Goal: Book appointment/travel/reservation

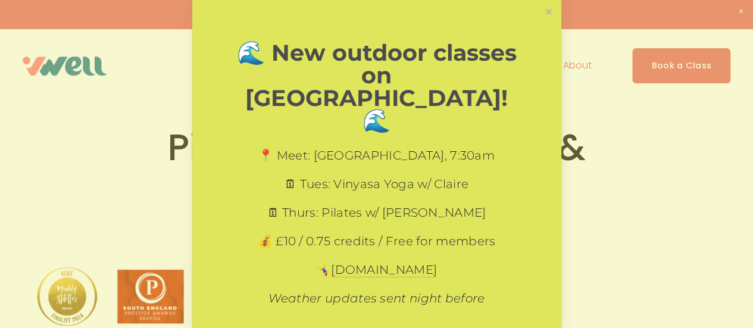
click at [528, 9] on div "🌊 New outdoor classes on Hythe Beach! 🌊 📍 Meet: Princes Parade Car Park, 7:30am…" at bounding box center [376, 208] width 369 height 417
click at [539, 8] on link "Close" at bounding box center [548, 12] width 21 height 21
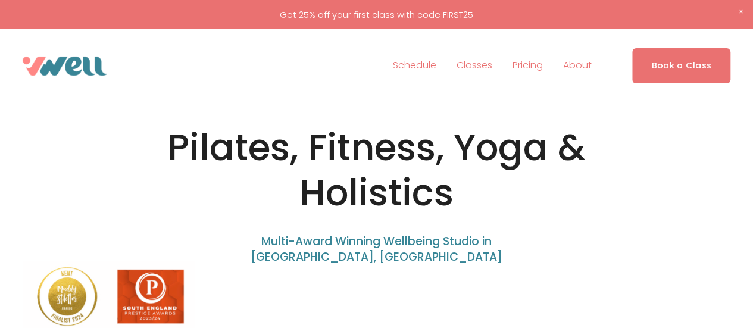
click at [408, 64] on link "Schedule" at bounding box center [414, 66] width 43 height 19
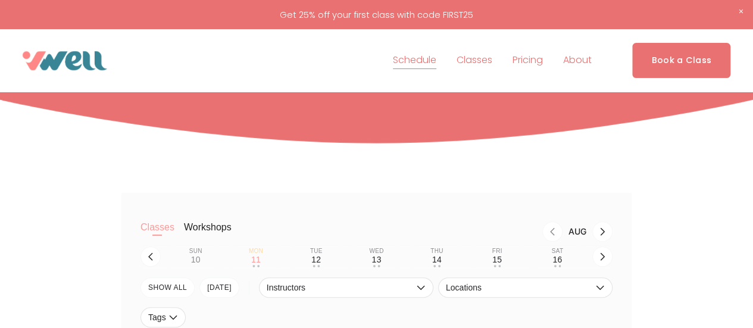
scroll to position [119, 0]
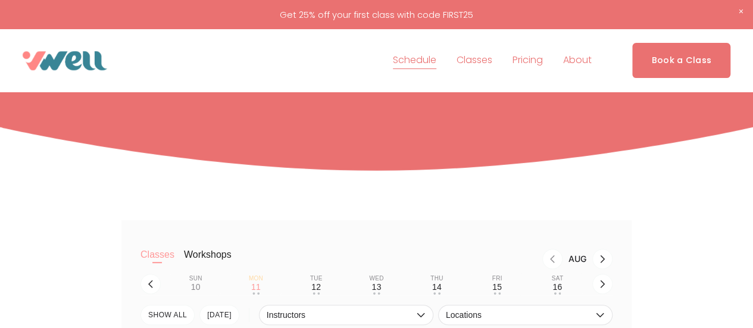
click at [543, 58] on link "Pricing" at bounding box center [528, 60] width 30 height 19
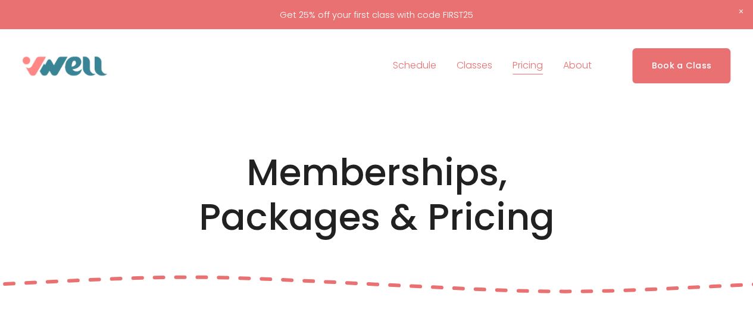
click at [479, 64] on span "Classes" at bounding box center [475, 65] width 36 height 17
click at [419, 66] on link "Schedule" at bounding box center [414, 66] width 43 height 19
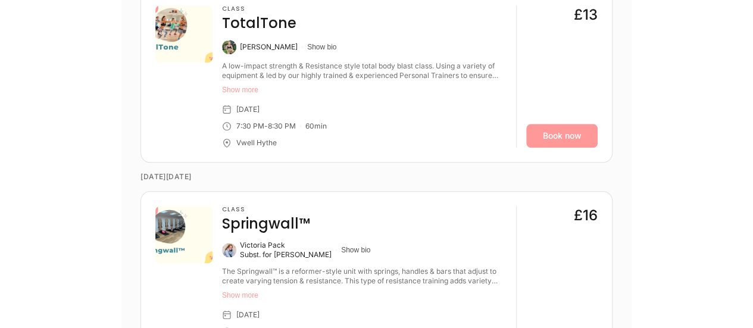
scroll to position [2907, 0]
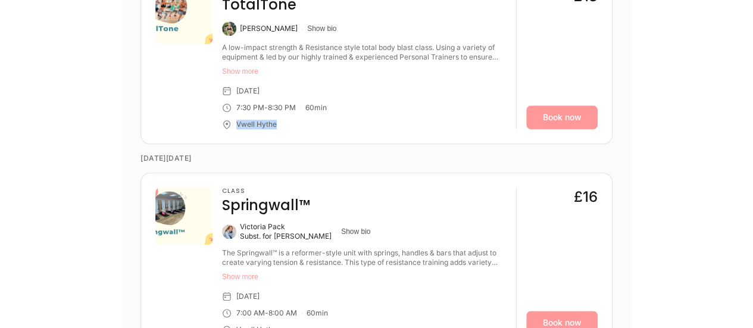
drag, startPoint x: 280, startPoint y: 99, endPoint x: 235, endPoint y: 100, distance: 44.7
click at [235, 120] on div "Vwell Hythe" at bounding box center [364, 125] width 285 height 10
copy div "Vwell Hythe"
